Goal: Find specific page/section: Find specific page/section

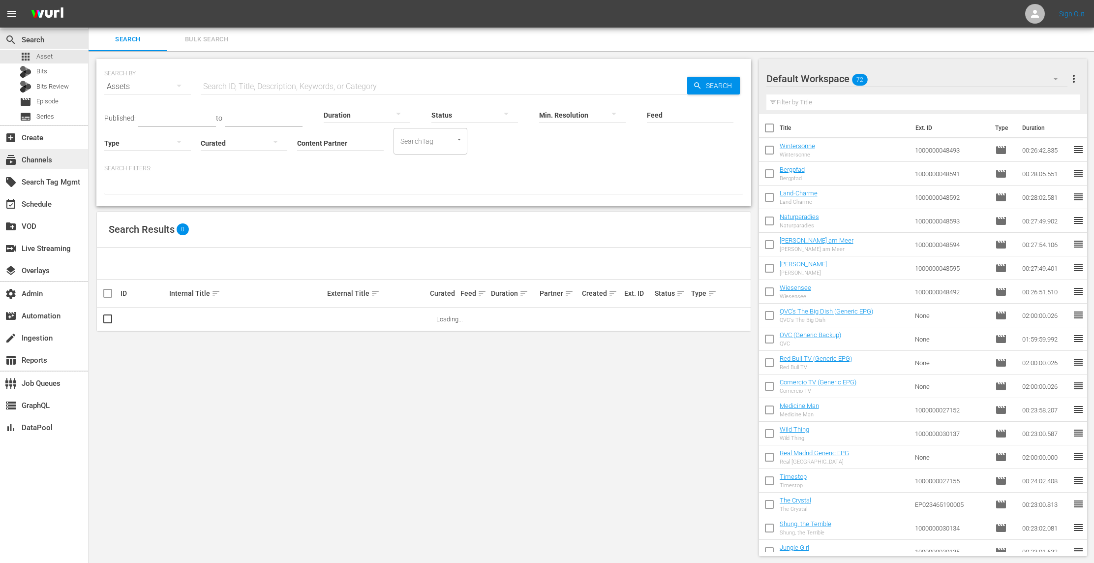
click at [42, 160] on div "subscriptions Channels" at bounding box center [27, 158] width 55 height 9
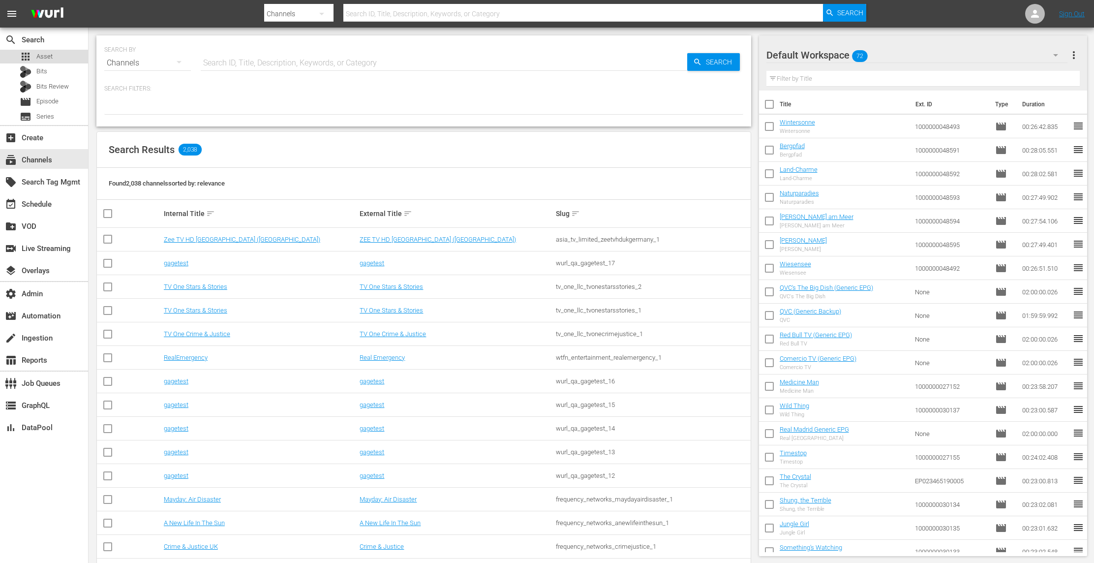
click at [62, 62] on div "apps Asset" at bounding box center [44, 57] width 88 height 14
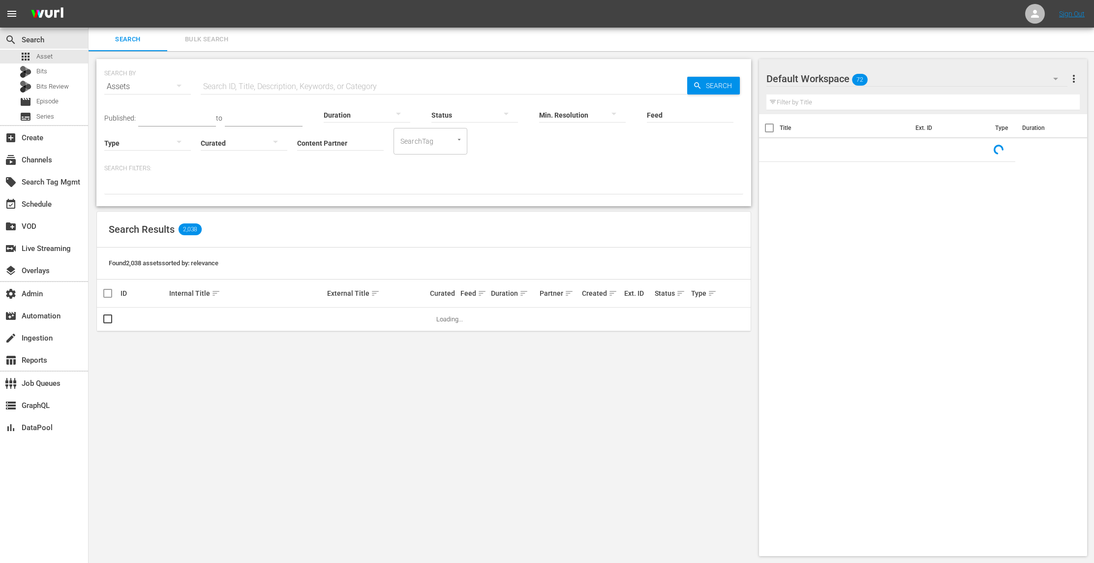
click at [320, 139] on input "Content Partner" at bounding box center [340, 143] width 87 height 35
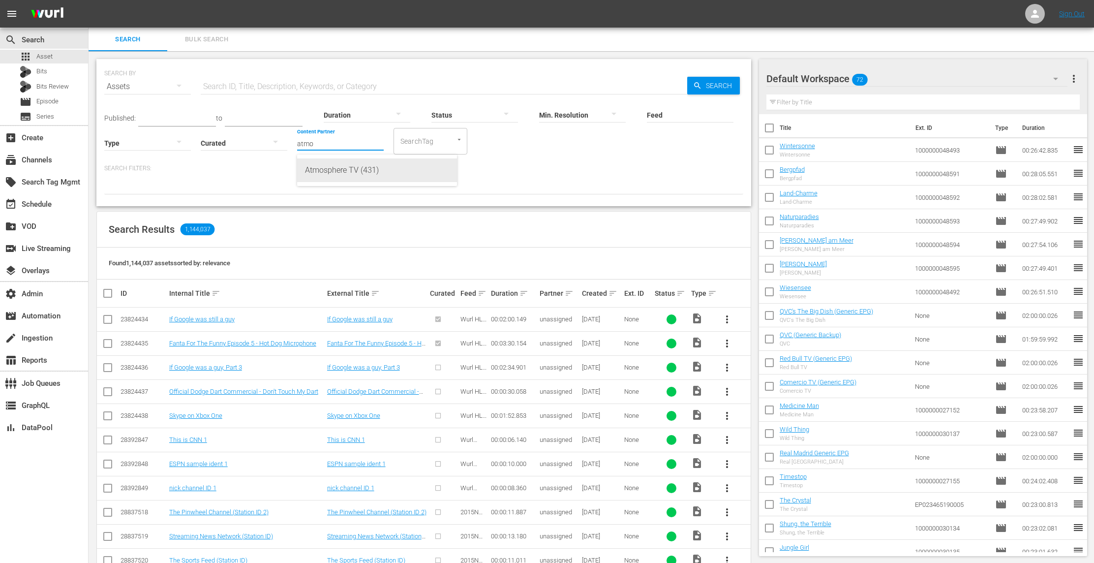
click at [367, 170] on div "Atmosphere TV (431)" at bounding box center [377, 170] width 144 height 24
type input "Atmosphere TV (431)"
